Goal: Task Accomplishment & Management: Manage account settings

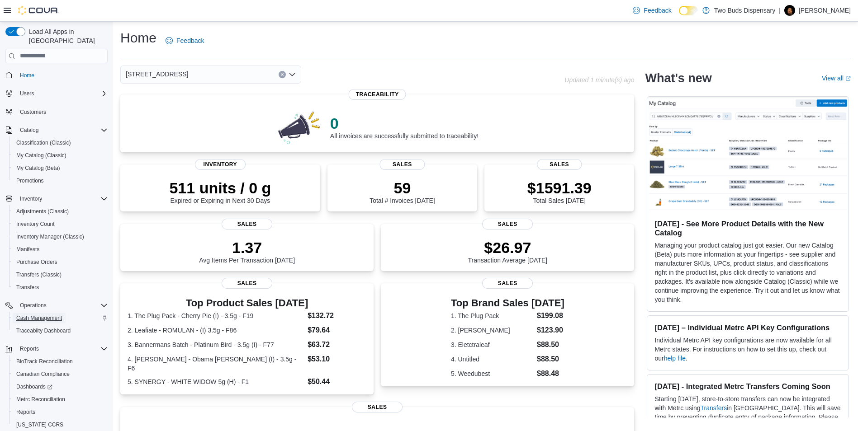
click at [50, 315] on span "Cash Management" at bounding box center [39, 318] width 46 height 7
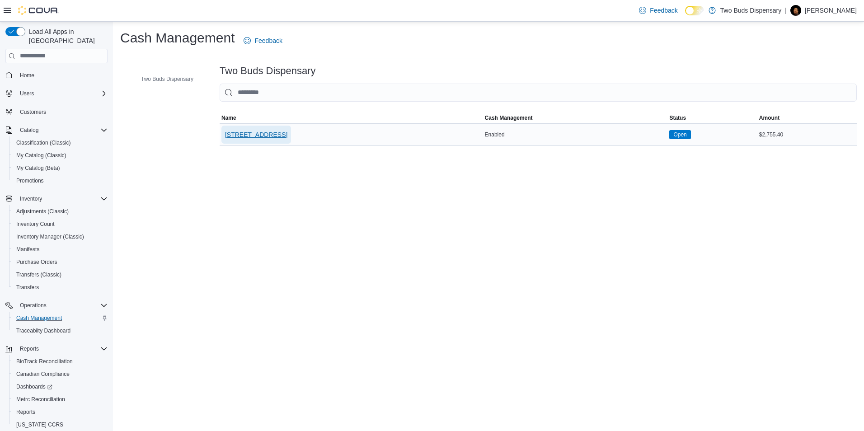
click at [253, 132] on span "696 E 241 Street" at bounding box center [256, 134] width 62 height 9
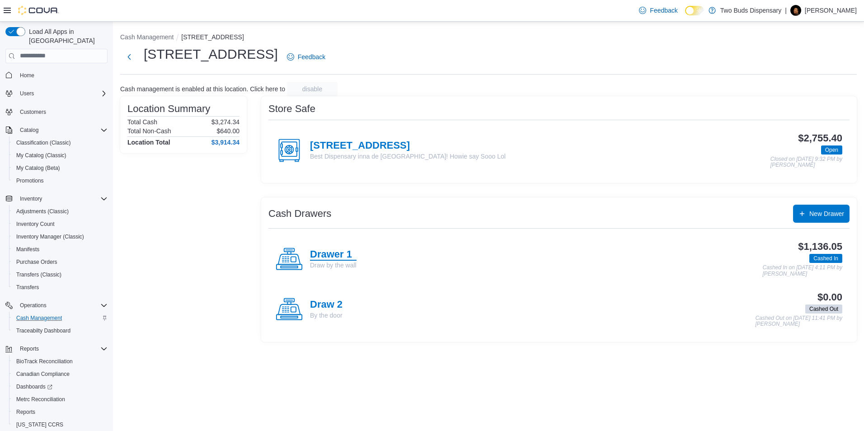
click at [330, 255] on h4 "Drawer 1" at bounding box center [333, 255] width 47 height 12
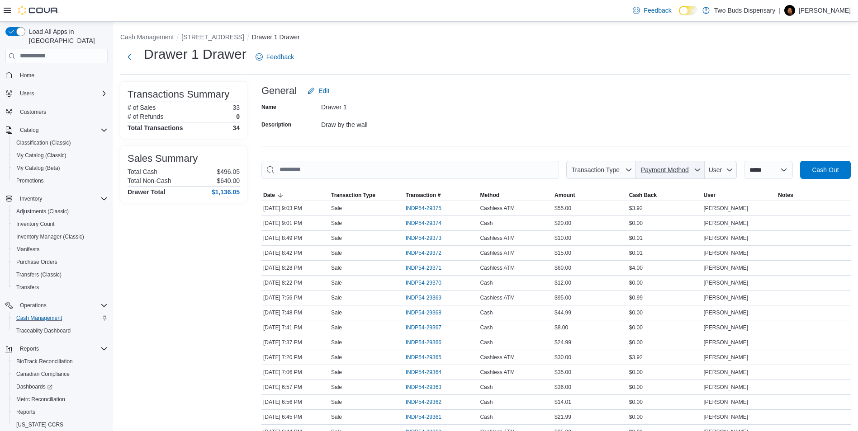
click at [675, 171] on span "Payment Method" at bounding box center [665, 169] width 48 height 7
click at [628, 186] on span "Cashless ATM" at bounding box center [674, 189] width 107 height 11
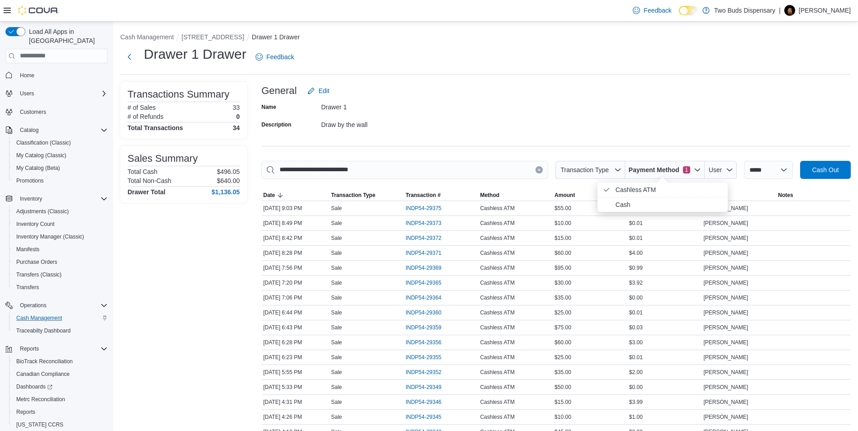
click at [489, 100] on div "Name Drawer 1 Description Draw by the wall" at bounding box center [555, 116] width 589 height 32
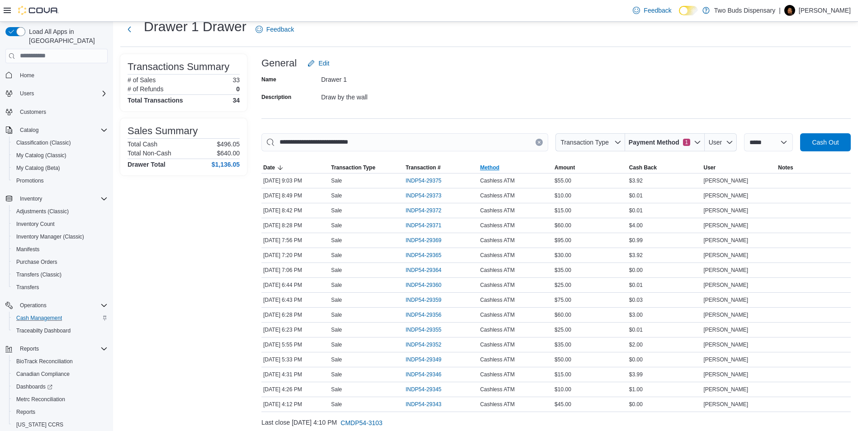
scroll to position [56, 0]
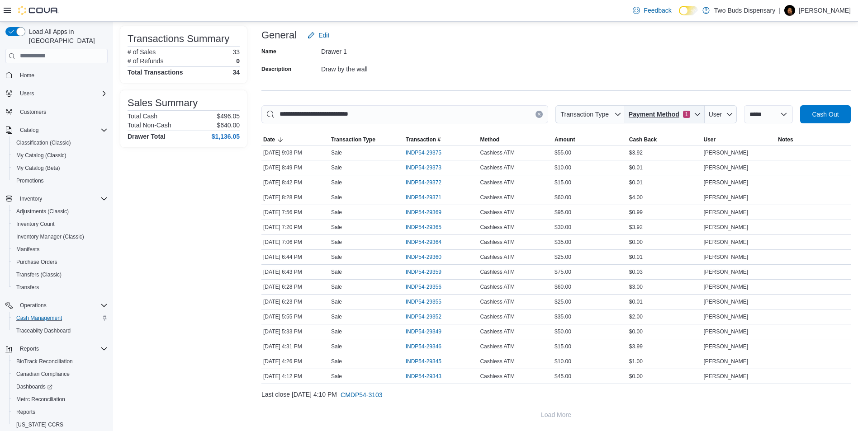
click at [694, 116] on icon "button" at bounding box center [697, 114] width 7 height 7
click at [607, 146] on icon "Payment Method" at bounding box center [606, 149] width 7 height 7
type input "**********"
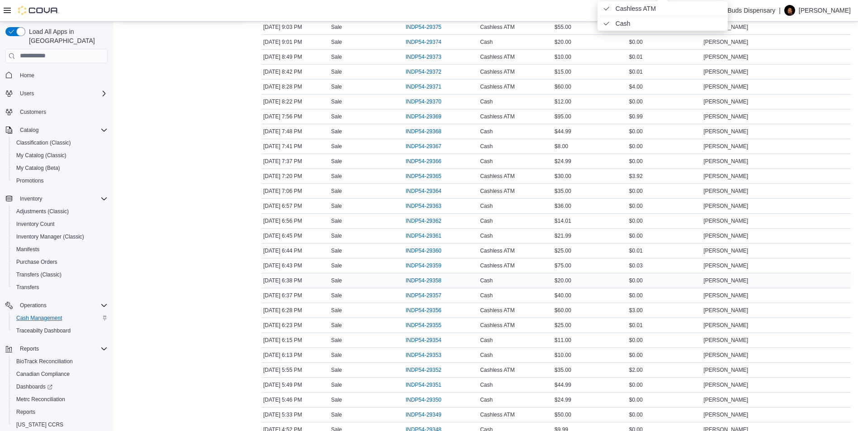
scroll to position [191, 0]
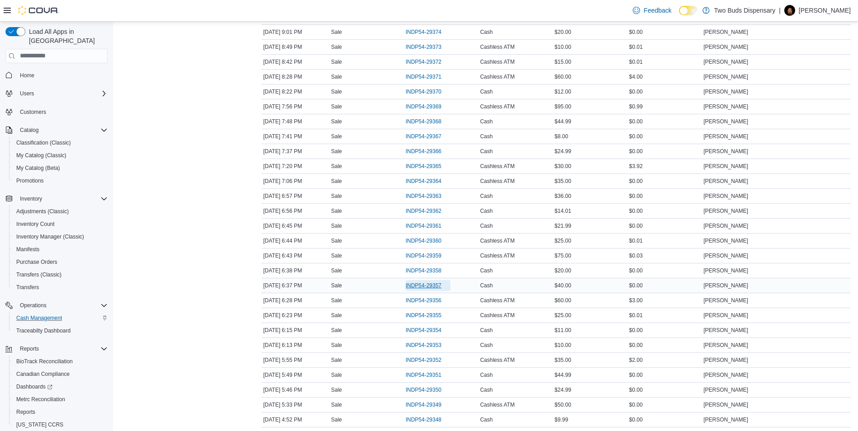
click at [435, 284] on span "INDP54-29357" at bounding box center [424, 285] width 36 height 7
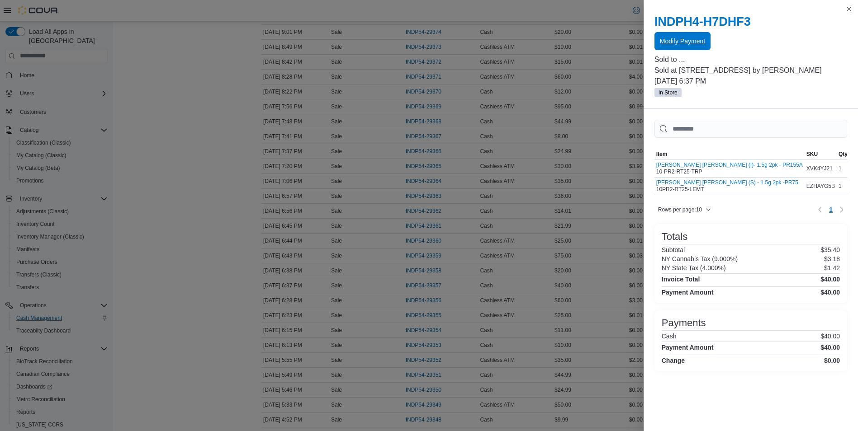
click at [676, 42] on span "Modify Payment" at bounding box center [682, 41] width 45 height 9
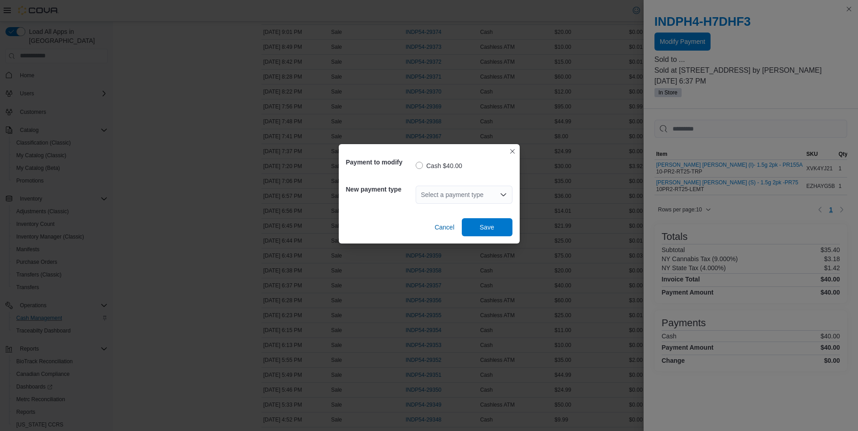
click at [503, 194] on icon "Open list of options" at bounding box center [503, 194] width 7 height 7
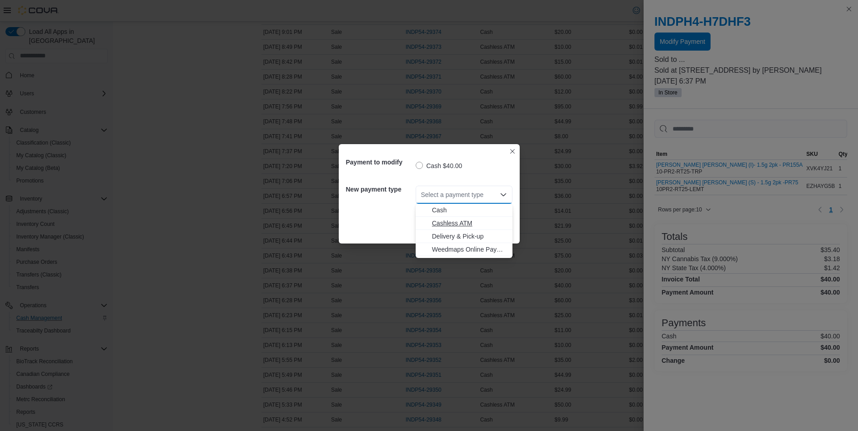
click at [446, 223] on span "Cashless ATM" at bounding box center [469, 223] width 75 height 9
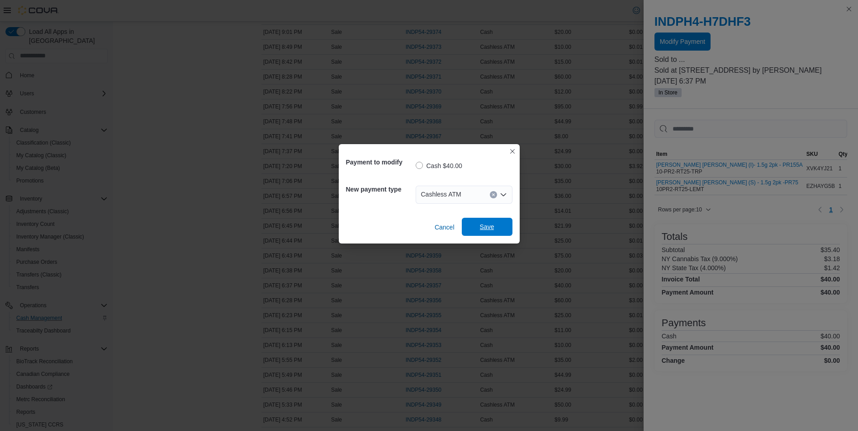
click at [489, 224] on span "Save" at bounding box center [487, 226] width 14 height 9
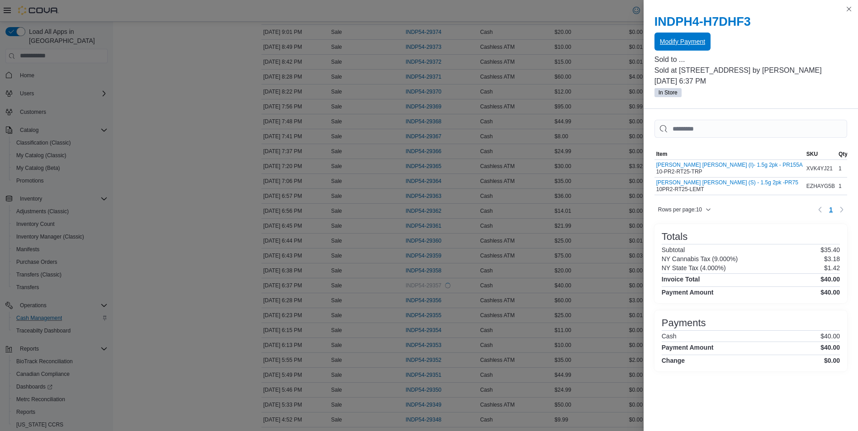
scroll to position [0, 0]
click at [850, 9] on button "Close this dialog" at bounding box center [848, 8] width 11 height 11
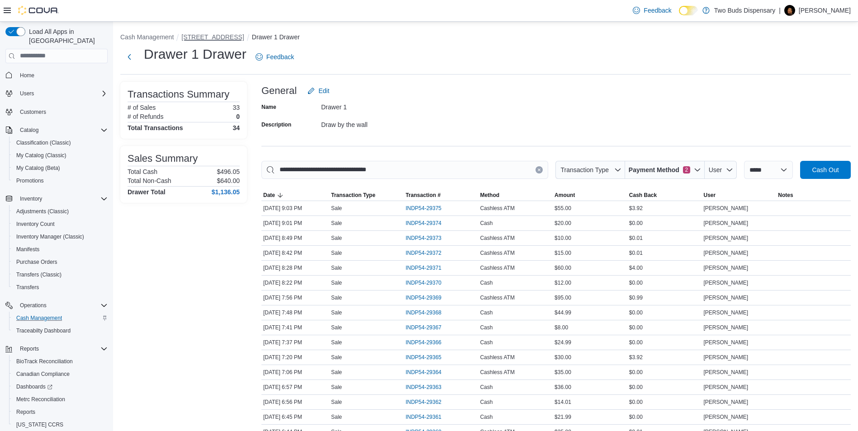
click at [210, 37] on button "696 E 241 Street" at bounding box center [212, 36] width 62 height 7
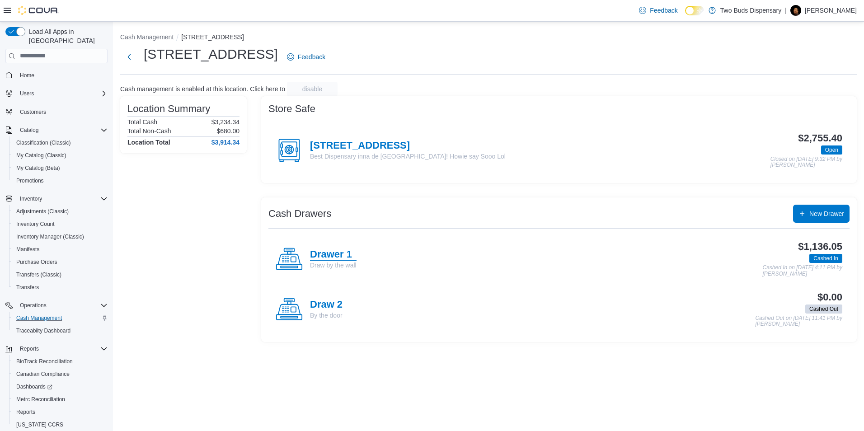
click at [327, 252] on h4 "Drawer 1" at bounding box center [333, 255] width 47 height 12
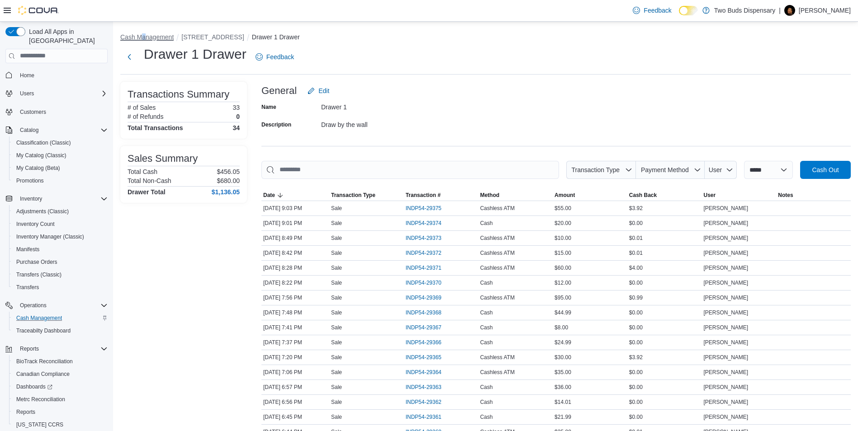
click at [144, 35] on button "Cash Management" at bounding box center [146, 36] width 53 height 7
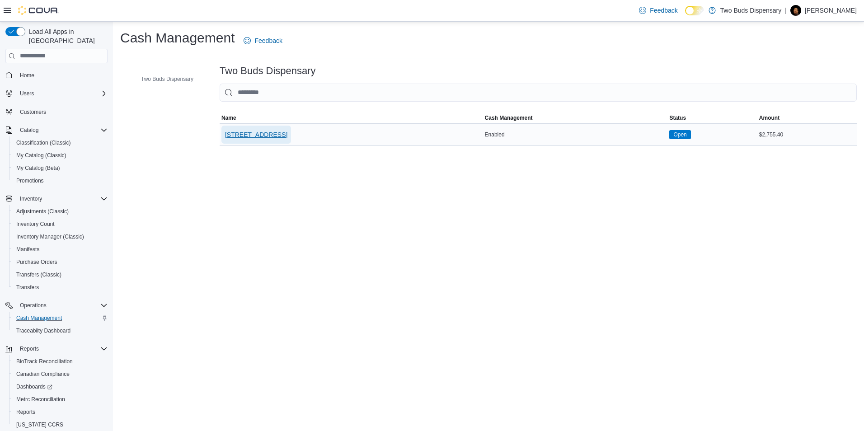
click at [237, 132] on span "696 E 241 Street" at bounding box center [256, 134] width 62 height 9
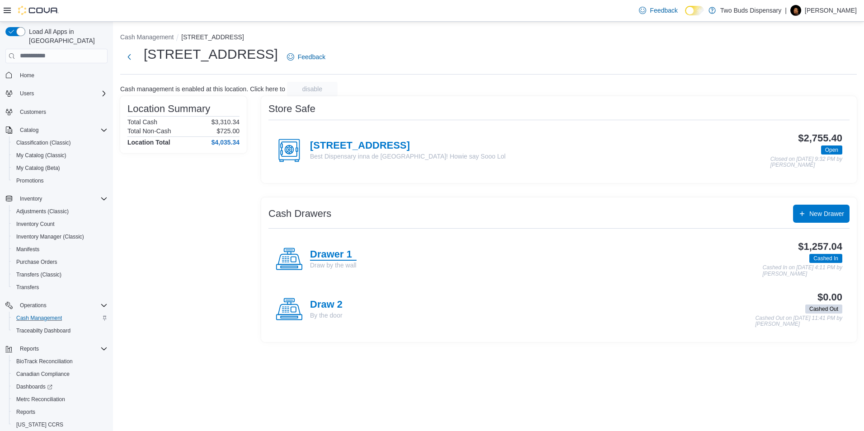
click at [326, 253] on h4 "Drawer 1" at bounding box center [333, 255] width 47 height 12
